Goal: Task Accomplishment & Management: Manage account settings

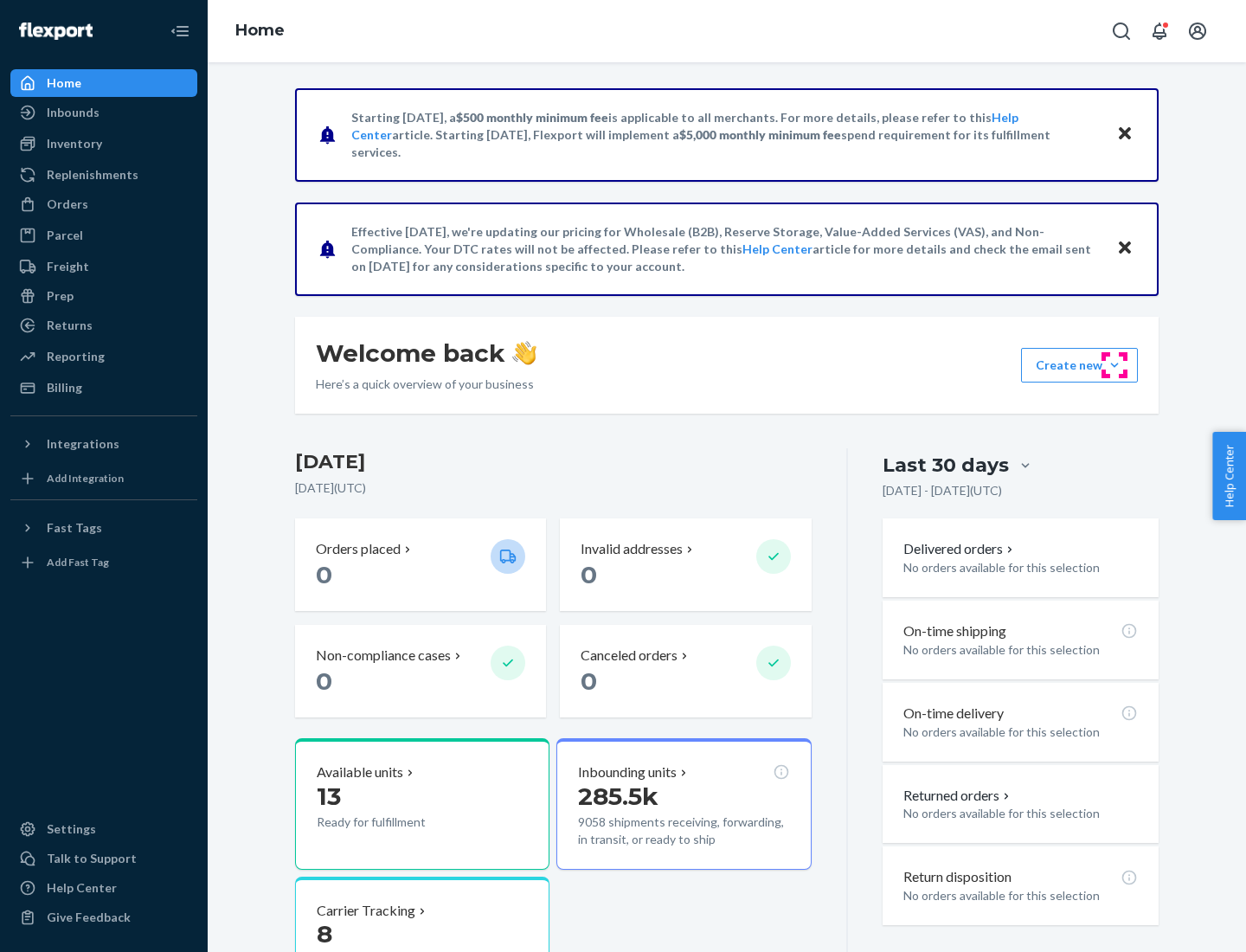
click at [1114, 365] on button "Create new Create new inbound Create new order Create new product" at bounding box center [1078, 364] width 116 height 35
click at [59, 296] on div "Prep" at bounding box center [60, 295] width 27 height 17
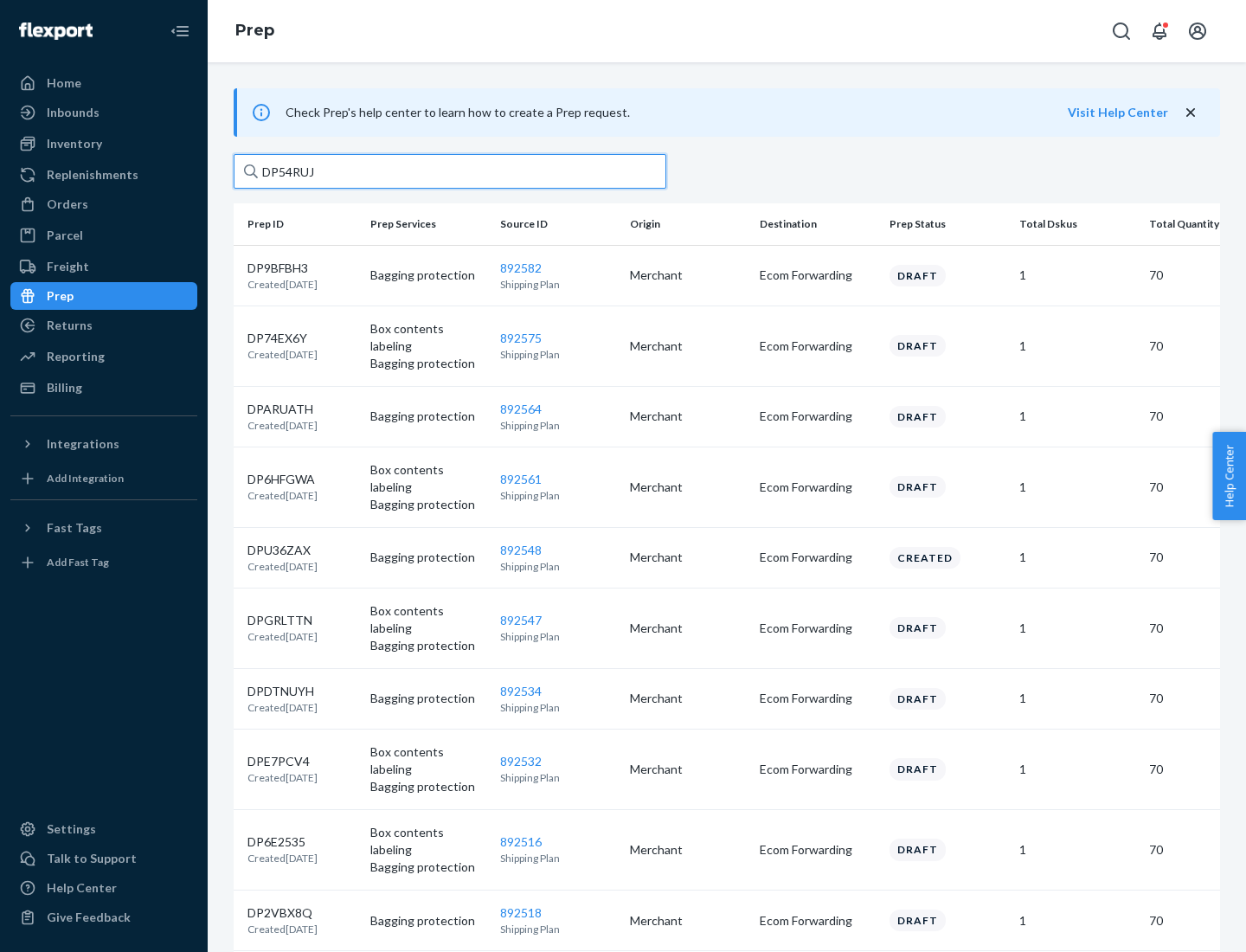
type input "DP54RUJL"
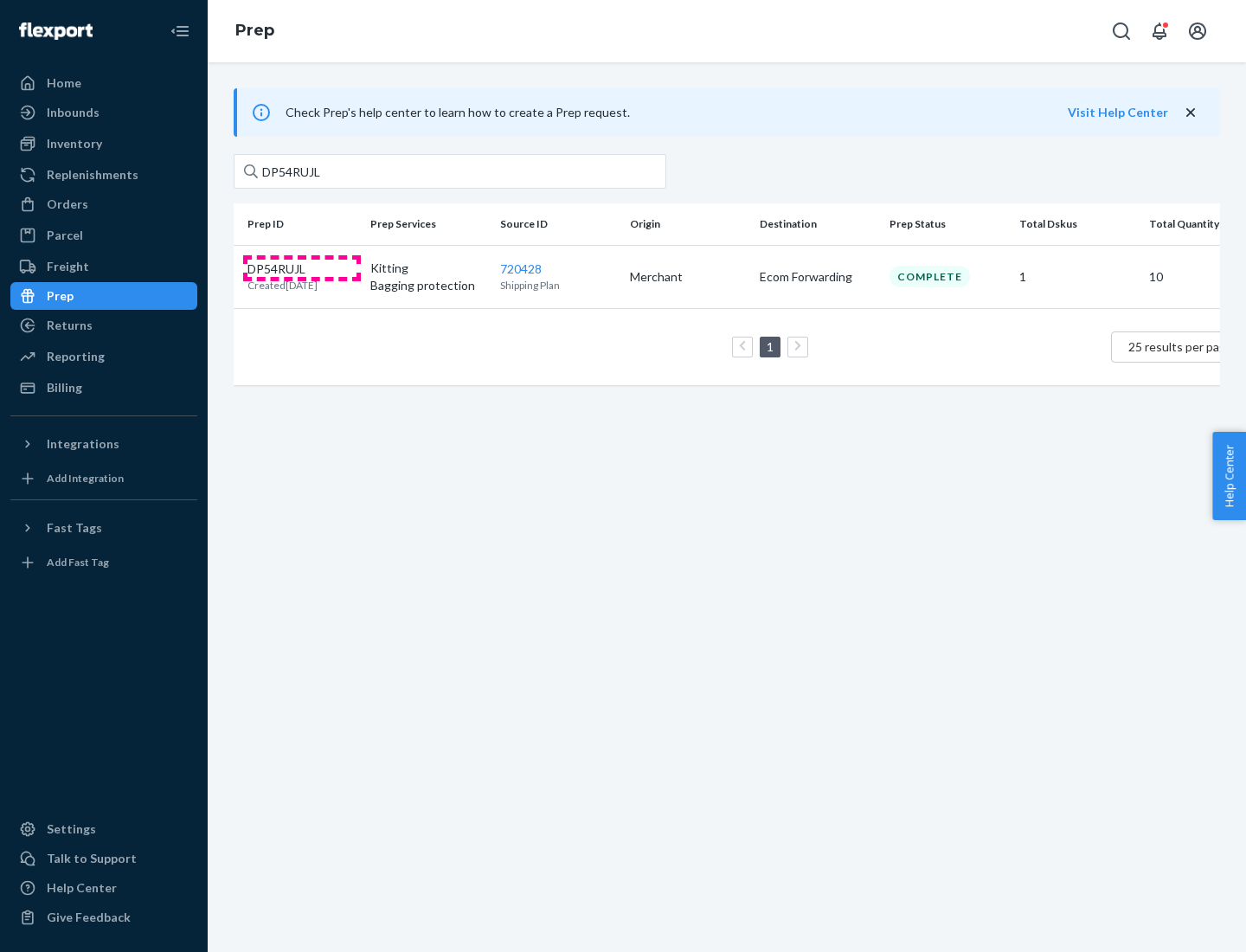
click at [302, 268] on p "DP54RUJL" at bounding box center [282, 268] width 70 height 17
